Goal: Book appointment/travel/reservation

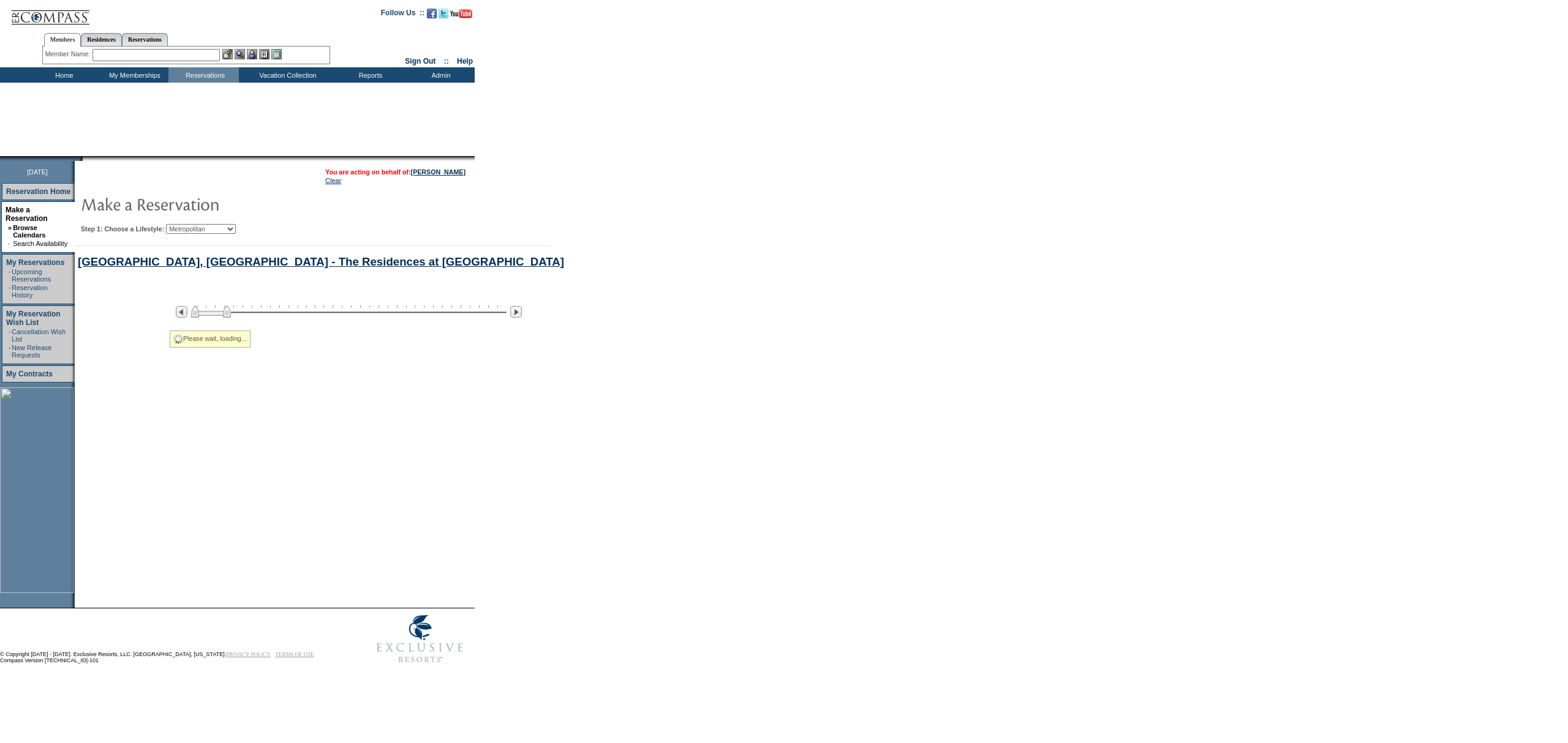
select select "Metropolitan"
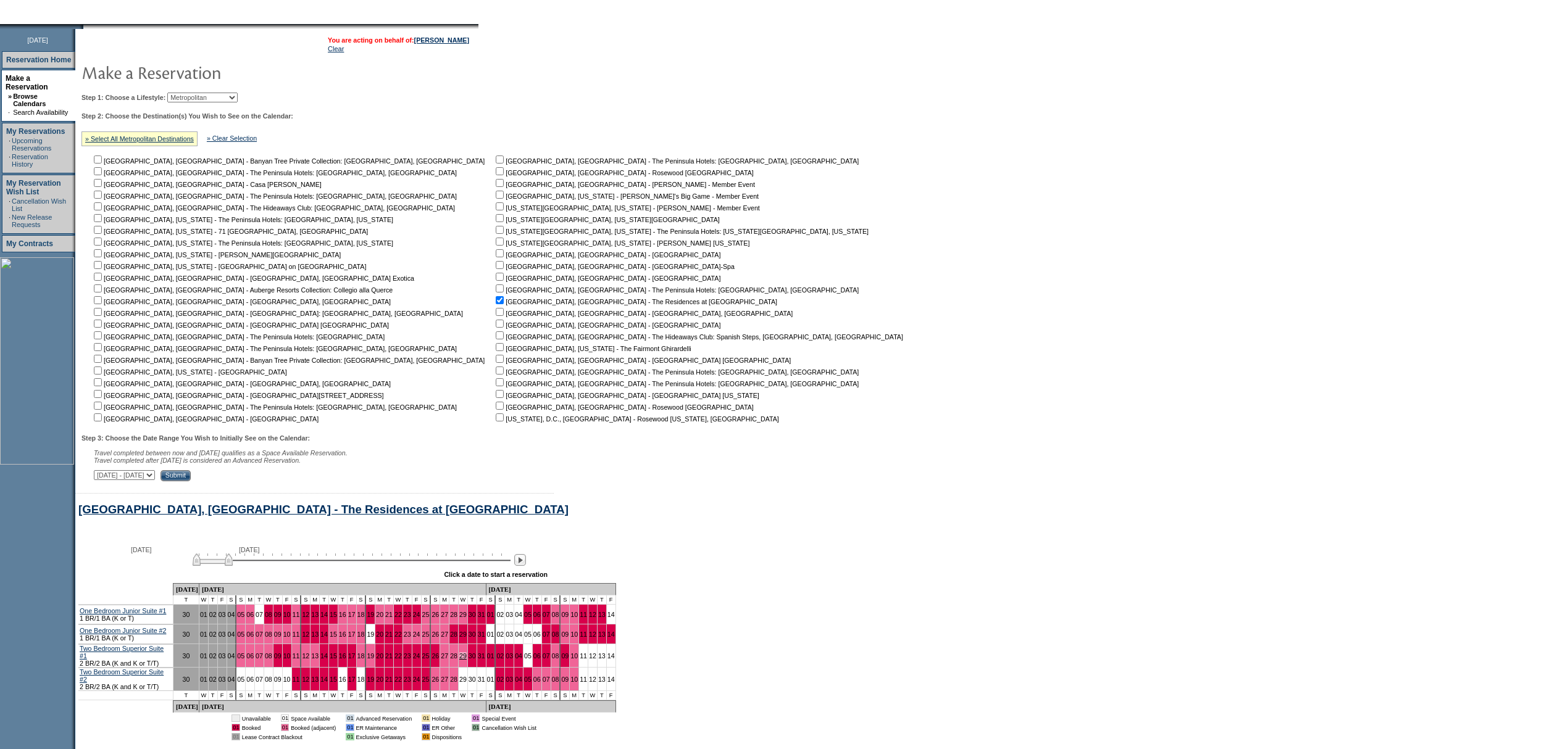
scroll to position [224, 0]
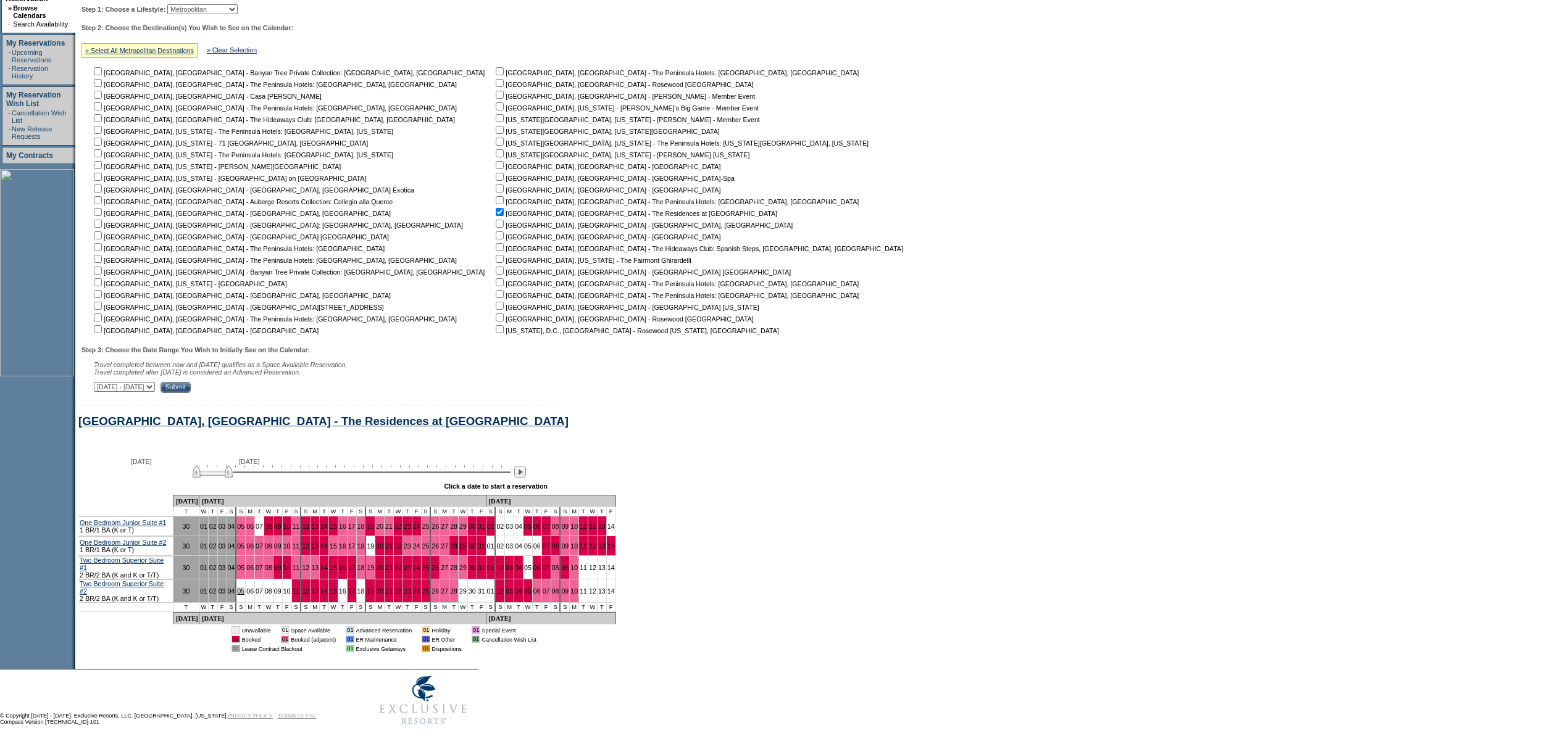
click at [244, 591] on link "05" at bounding box center [240, 590] width 7 height 7
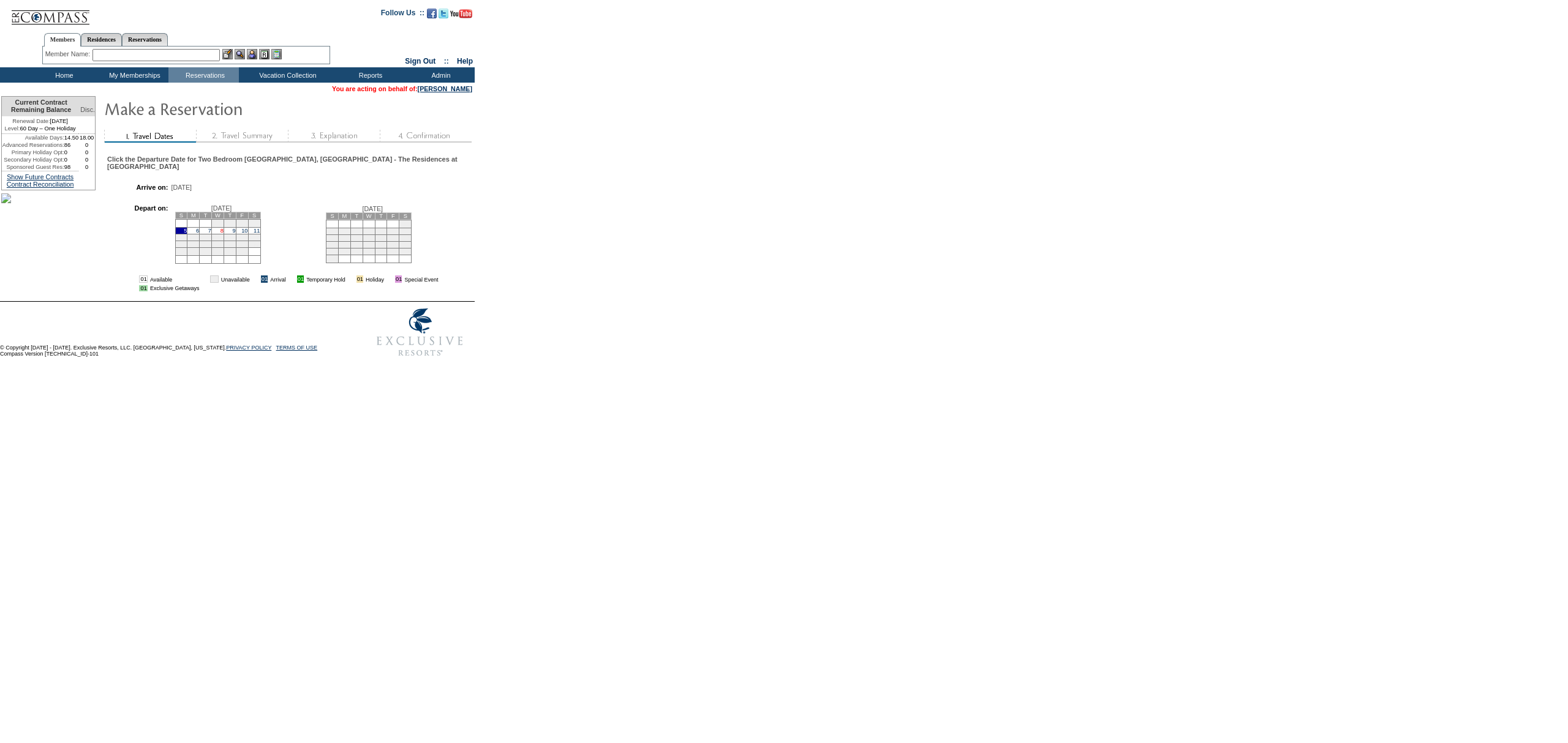
click at [223, 234] on link "8" at bounding box center [222, 231] width 3 height 6
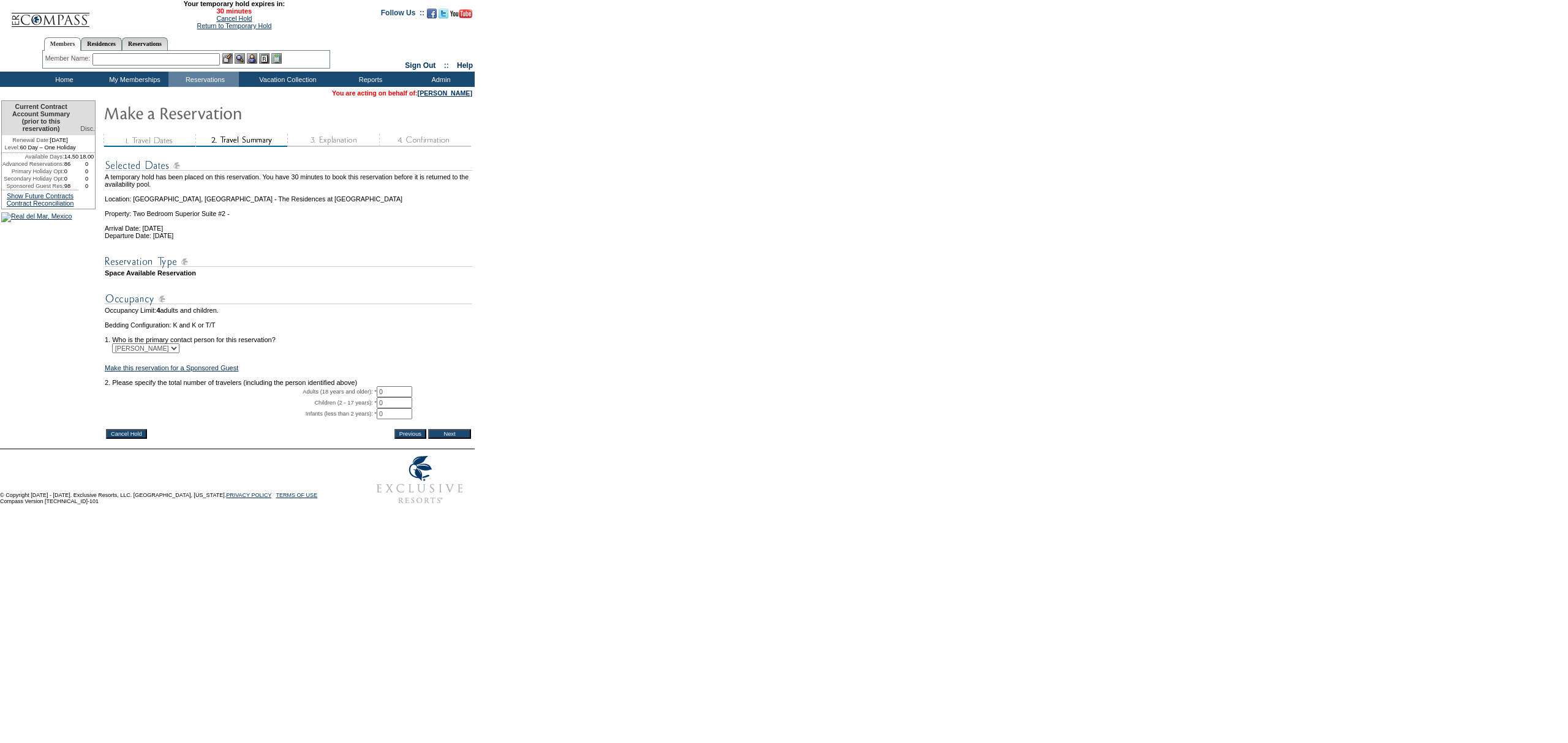
drag, startPoint x: 400, startPoint y: 409, endPoint x: 308, endPoint y: 379, distance: 96.8
click at [310, 380] on tbody "A temporary hold has been placed on this reservation. You have 30 minutes to bo…" at bounding box center [289, 288] width 367 height 276
type input "2"
drag, startPoint x: 557, startPoint y: 393, endPoint x: 477, endPoint y: 458, distance: 103.1
click at [557, 393] on form "29:59 Your temporary hold expires in: 30 minutes Cancel Hold Return to Temporar…" at bounding box center [784, 255] width 1568 height 510
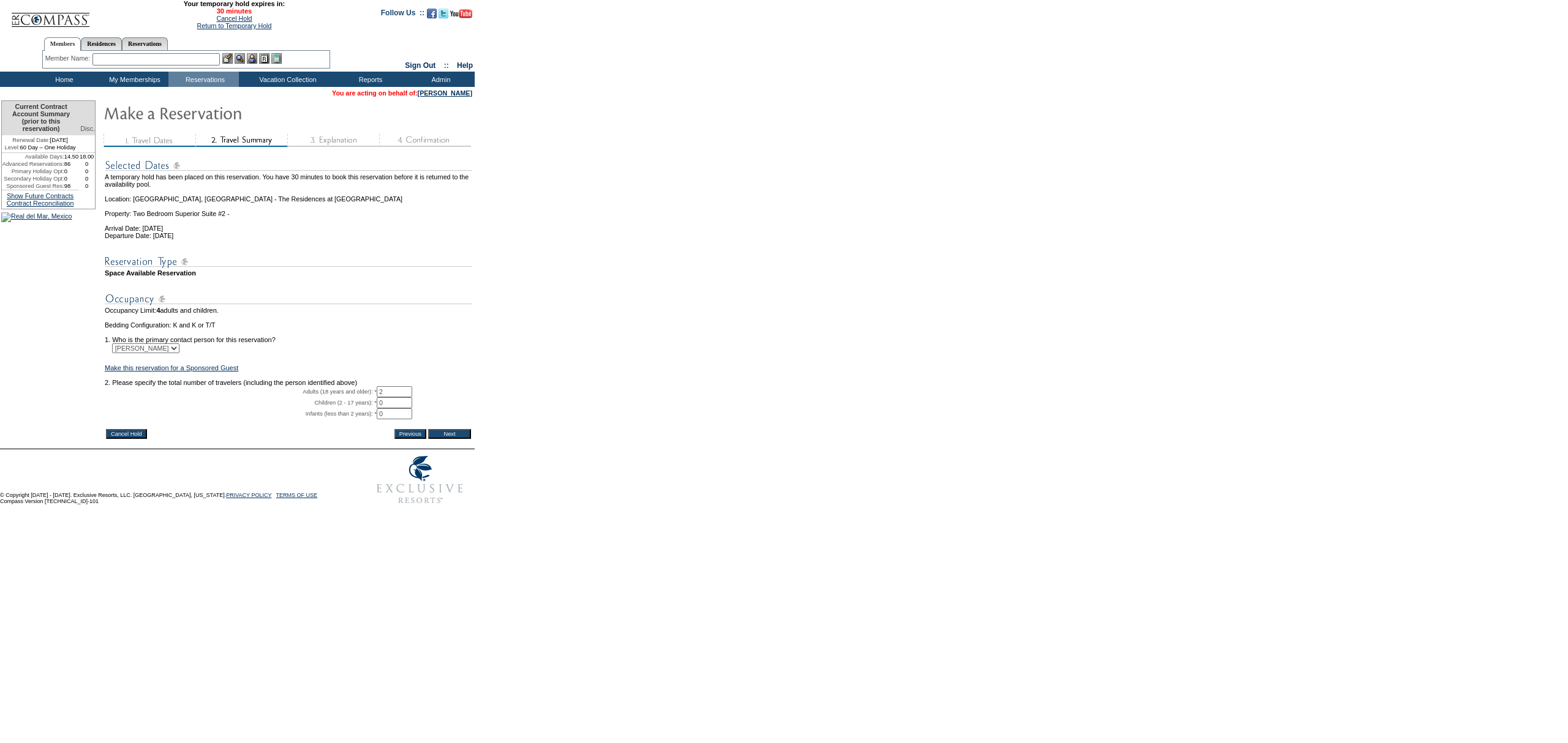
click at [457, 439] on input "Next" at bounding box center [449, 434] width 43 height 10
